Goal: Information Seeking & Learning: Learn about a topic

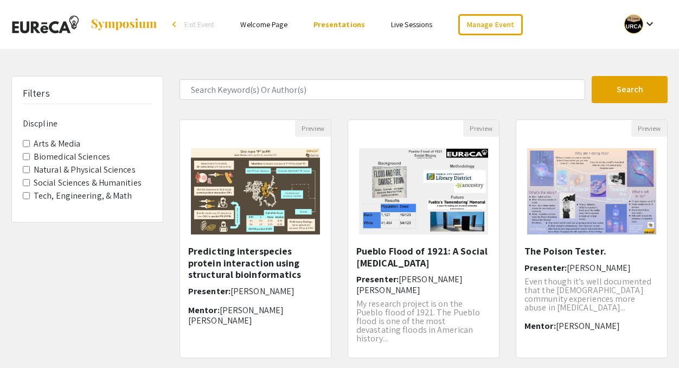
click at [73, 157] on label "Biomedical Sciences" at bounding box center [72, 156] width 76 height 13
click at [30, 157] on Sciences "Biomedical Sciences" at bounding box center [26, 156] width 7 height 7
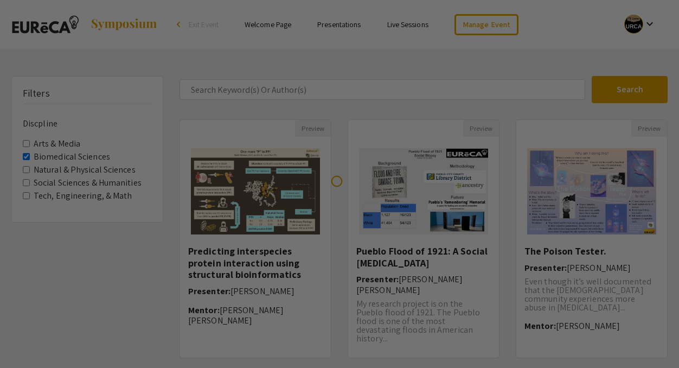
click at [72, 157] on div at bounding box center [339, 184] width 679 height 368
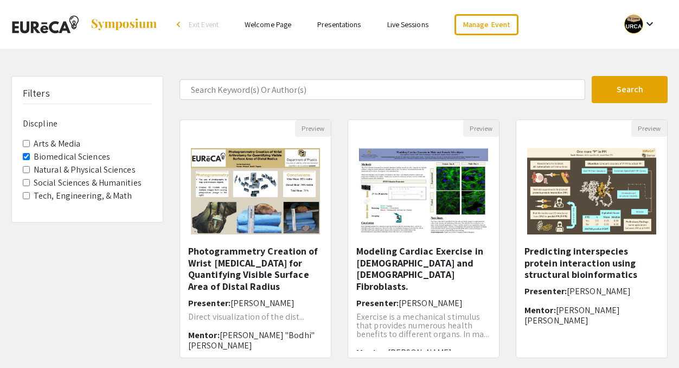
click at [69, 159] on label "Biomedical Sciences" at bounding box center [72, 156] width 76 height 13
click at [30, 159] on Sciences "Biomedical Sciences" at bounding box center [26, 156] width 7 height 7
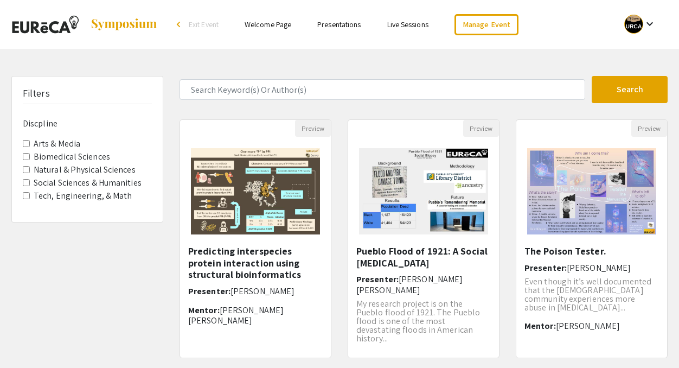
click at [80, 198] on label "Tech, Engineering, & Math" at bounding box center [83, 195] width 99 height 13
click at [30, 198] on Math "Tech, Engineering, & Math" at bounding box center [26, 195] width 7 height 7
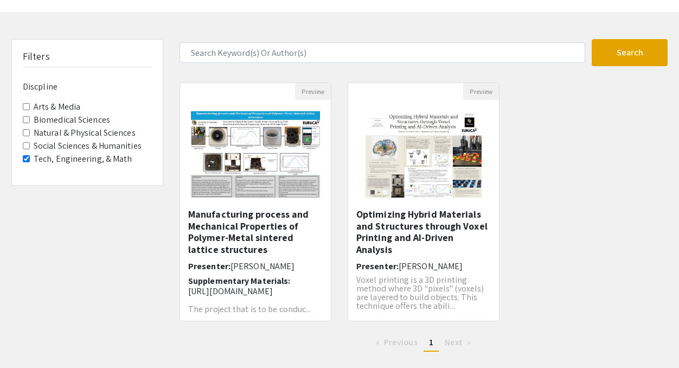
scroll to position [54, 0]
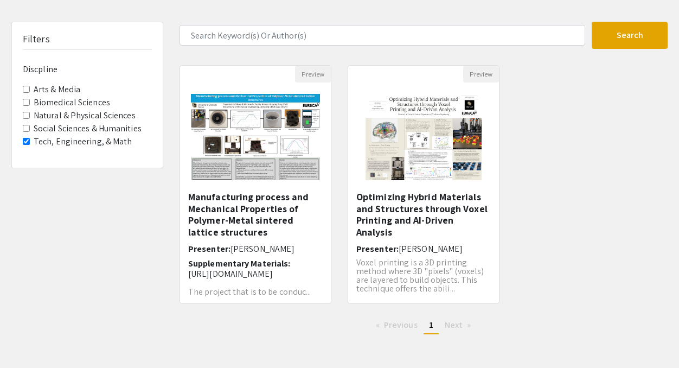
click at [68, 138] on label "Tech, Engineering, & Math" at bounding box center [83, 141] width 99 height 13
click at [30, 138] on Math "Tech, Engineering, & Math" at bounding box center [26, 141] width 7 height 7
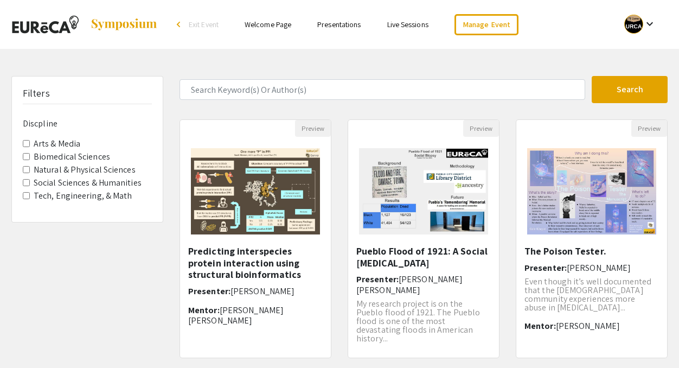
click at [75, 170] on label "Natural & Physical Sciences" at bounding box center [85, 169] width 102 height 13
click at [30, 170] on Sciences "Natural & Physical Sciences" at bounding box center [26, 169] width 7 height 7
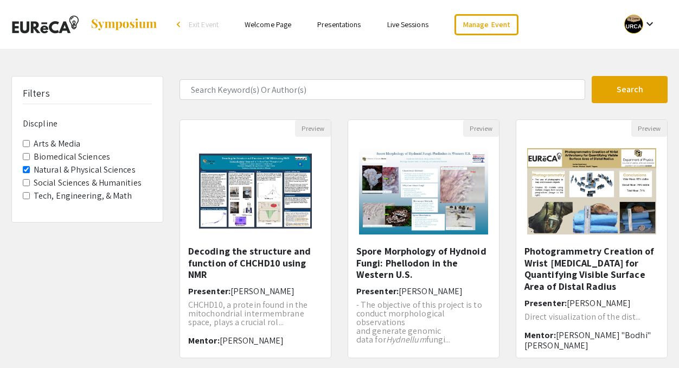
click at [76, 170] on label "Natural & Physical Sciences" at bounding box center [85, 169] width 102 height 13
click at [30, 170] on Sciences "Natural & Physical Sciences" at bounding box center [26, 169] width 7 height 7
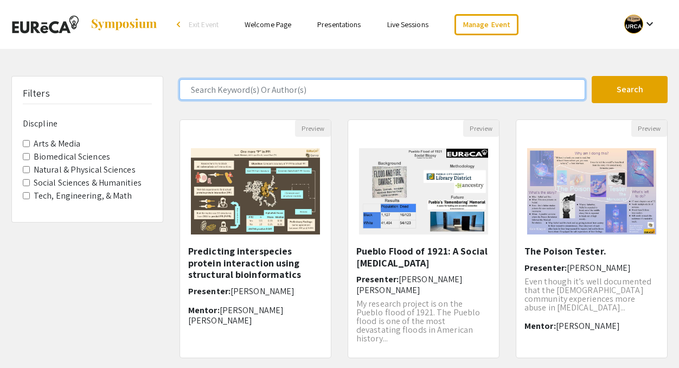
click at [215, 93] on input "Search Keyword(s) Or Author(s)" at bounding box center [383, 89] width 406 height 21
type input "[PERSON_NAME]"
click at [592, 76] on button "Search" at bounding box center [630, 89] width 76 height 27
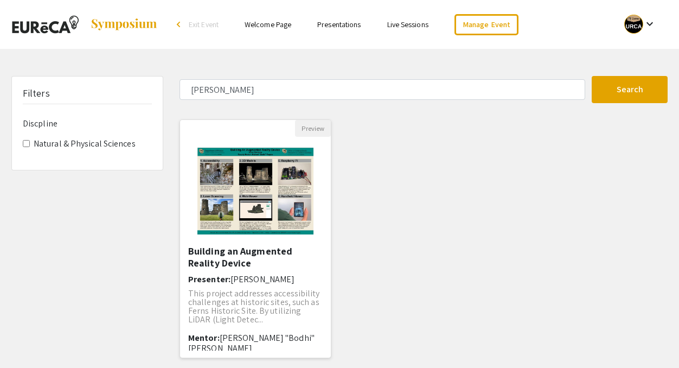
click at [308, 207] on img "Open Presentation <p>Building an Augmented Reality Device</p>" at bounding box center [255, 191] width 137 height 108
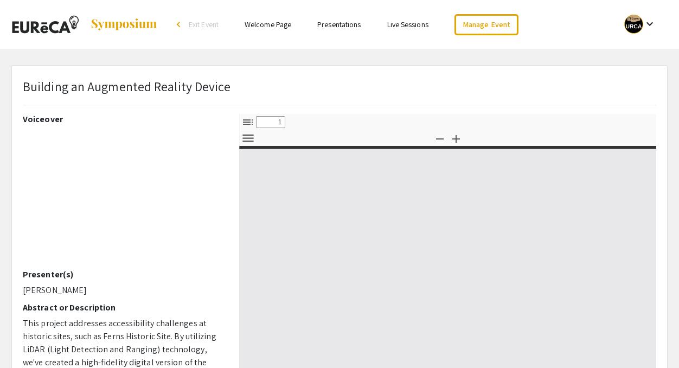
select select "custom"
type input "0"
select select "custom"
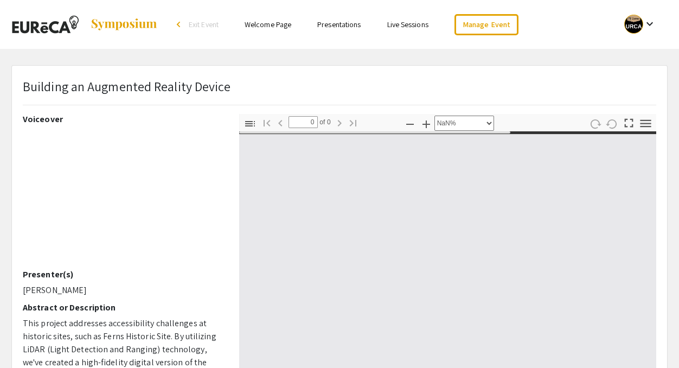
type input "1"
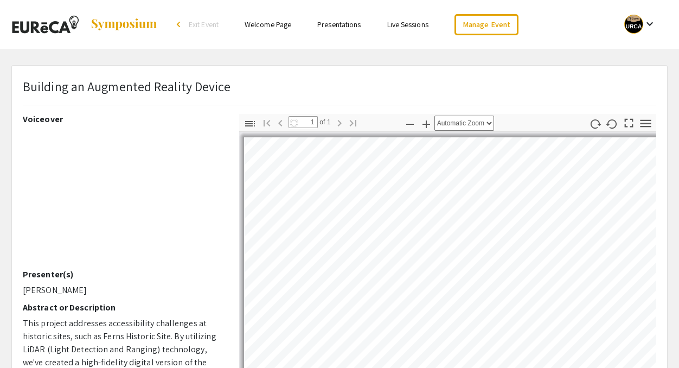
scroll to position [54, 0]
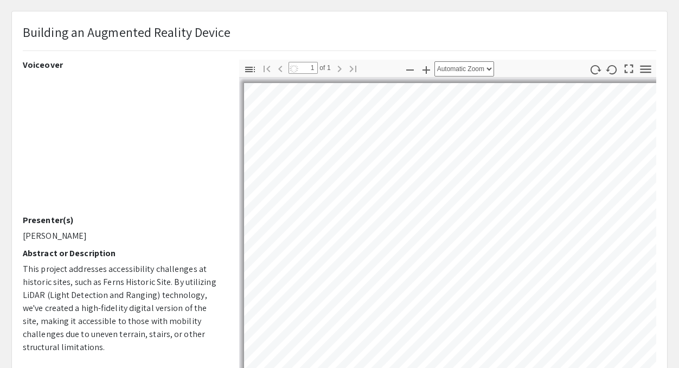
select select "auto"
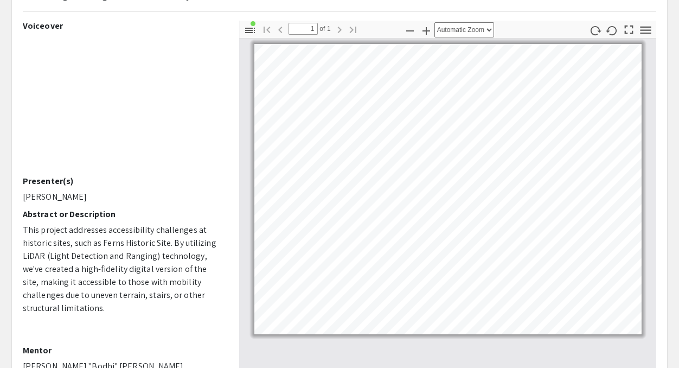
scroll to position [108, 0]
